Goal: Task Accomplishment & Management: Understand process/instructions

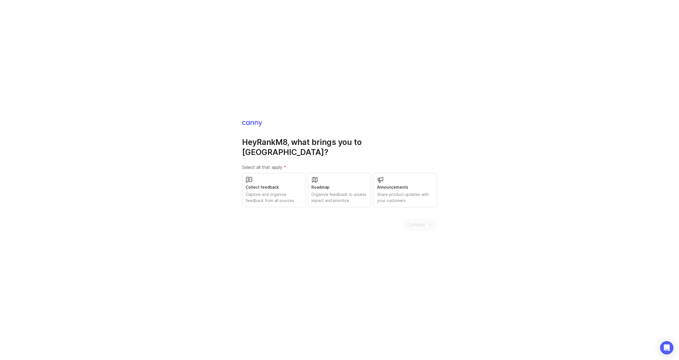
click at [334, 192] on div "Organize feedback to assess impact and prioritize" at bounding box center [340, 198] width 56 height 12
click at [282, 192] on div "Capture and organize feedback from all sources" at bounding box center [274, 198] width 56 height 12
click at [421, 221] on span "Continue" at bounding box center [416, 224] width 18 height 7
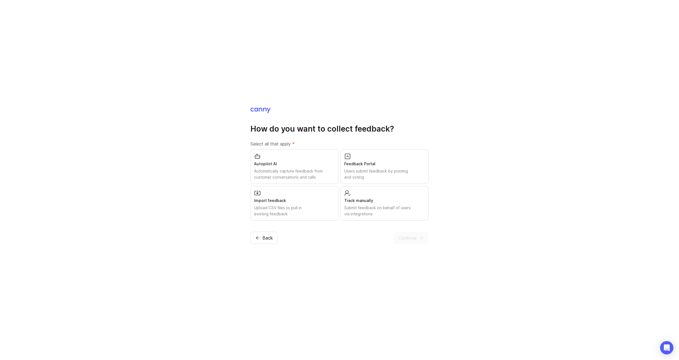
click at [368, 172] on div "Users submit feedback by posting and voting" at bounding box center [384, 174] width 81 height 12
click at [278, 168] on div "Autopilot AI Automatically capture feedback from customer conversations and cal…" at bounding box center [295, 167] width 88 height 35
click at [403, 238] on span "Continue" at bounding box center [408, 237] width 18 height 7
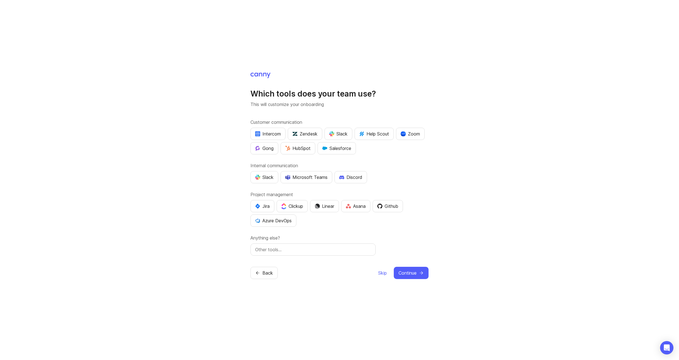
click at [386, 275] on span "Skip" at bounding box center [382, 273] width 9 height 7
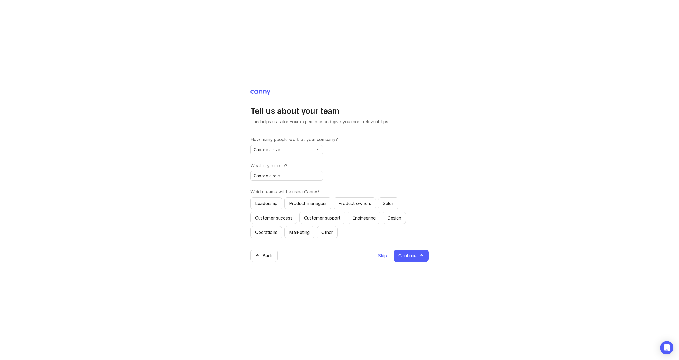
click at [384, 256] on span "Skip" at bounding box center [382, 256] width 9 height 7
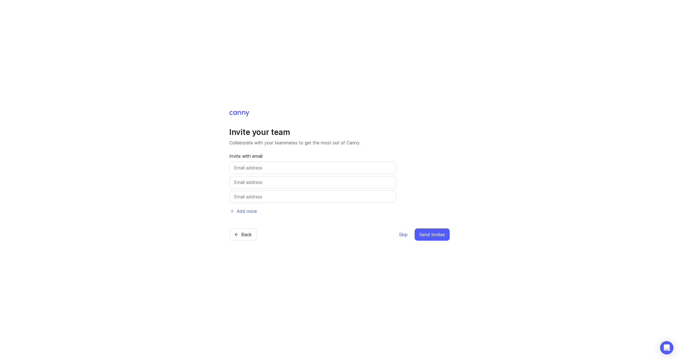
click at [401, 237] on span "Skip" at bounding box center [403, 234] width 9 height 7
click at [400, 236] on span "Skip" at bounding box center [403, 234] width 9 height 7
